Goal: Navigation & Orientation: Find specific page/section

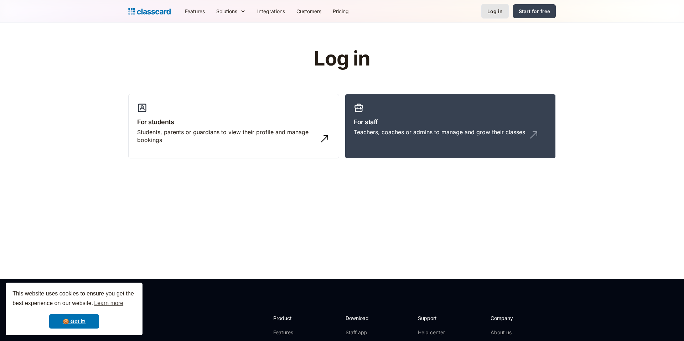
click at [492, 18] on link "Log in" at bounding box center [494, 11] width 27 height 15
click at [368, 121] on h3 "For staff" at bounding box center [450, 122] width 193 height 10
